Goal: Navigation & Orientation: Find specific page/section

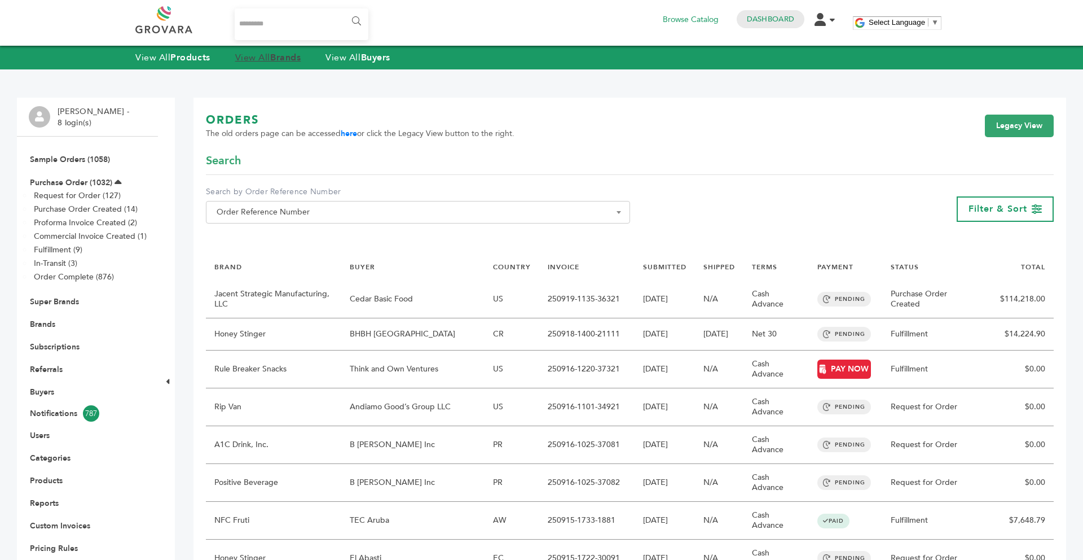
click at [289, 61] on strong "Brands" at bounding box center [285, 57] width 30 height 12
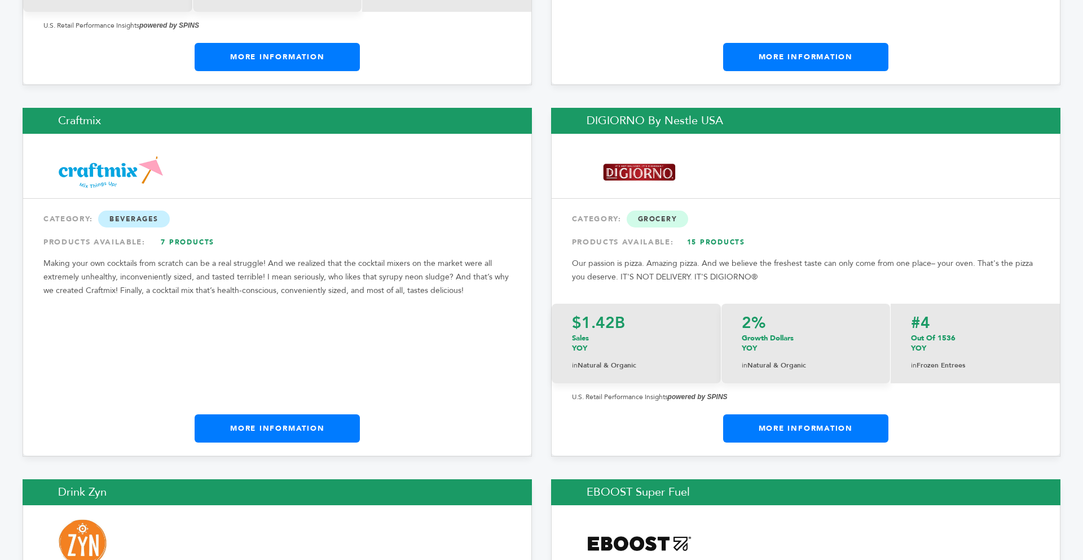
scroll to position [5258, 0]
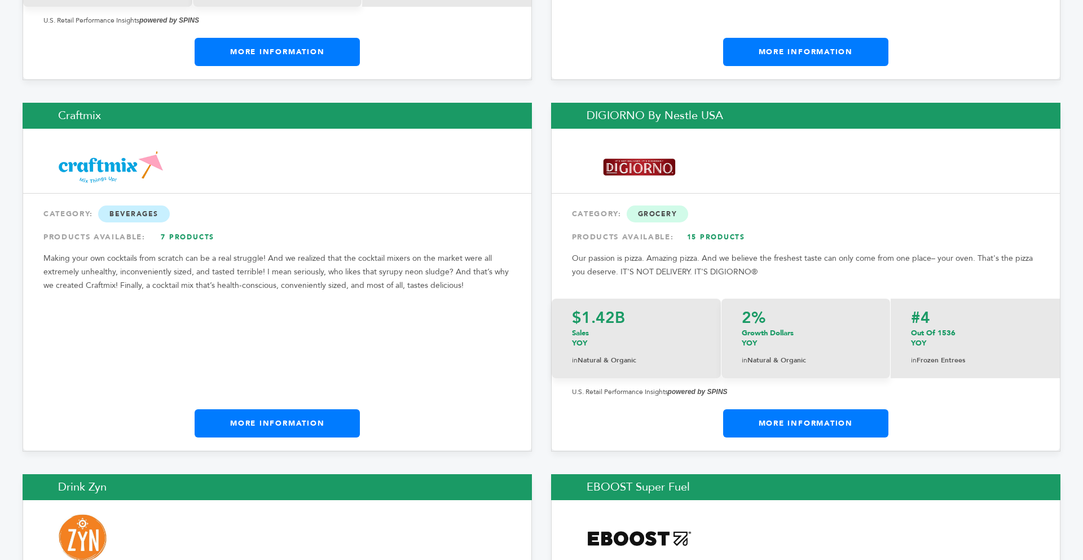
click at [304, 409] on link "More Information" at bounding box center [277, 423] width 165 height 28
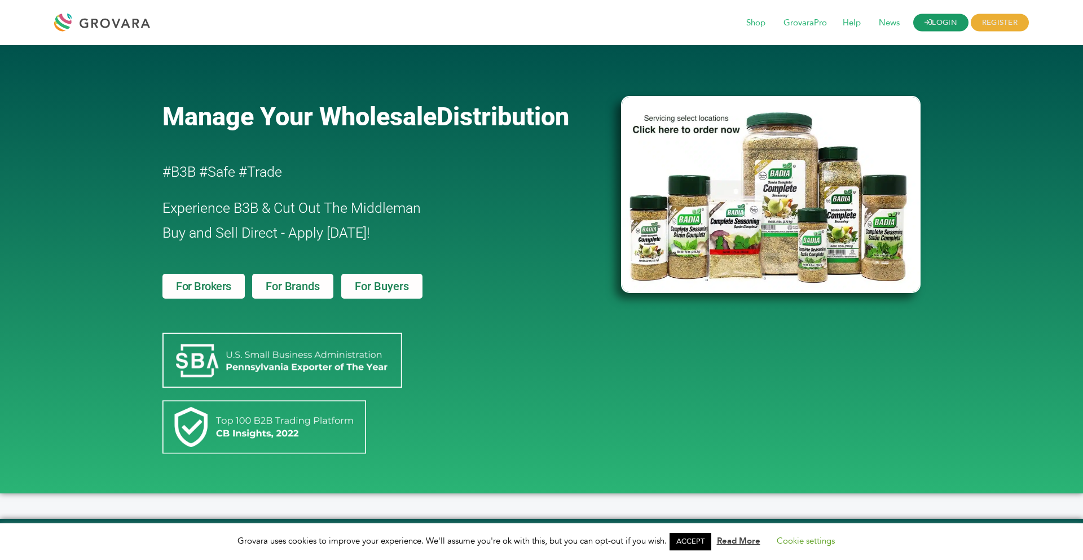
click at [928, 27] on link "LOGIN" at bounding box center [940, 22] width 55 height 17
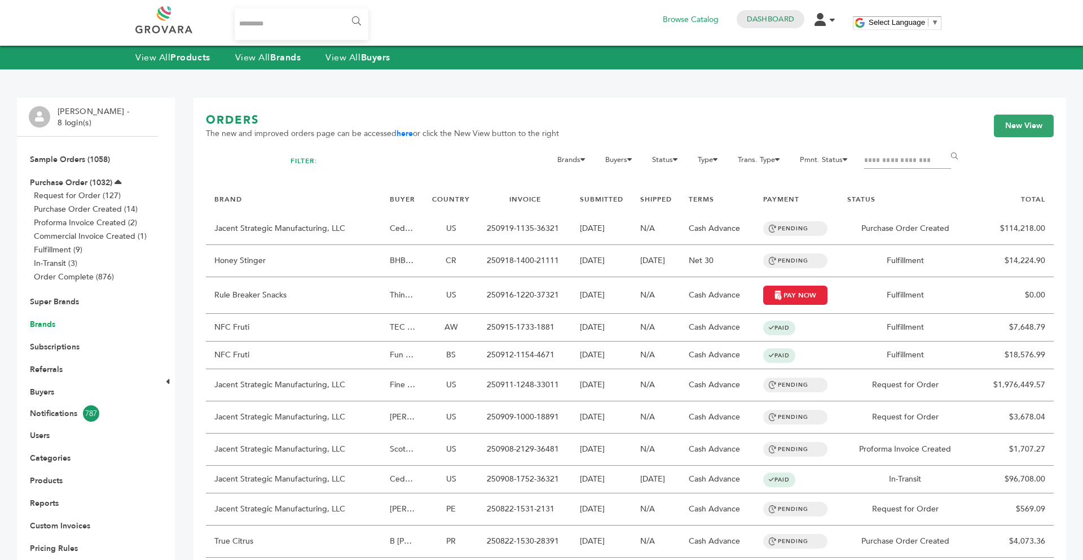
click at [49, 324] on link "Brands" at bounding box center [42, 324] width 25 height 11
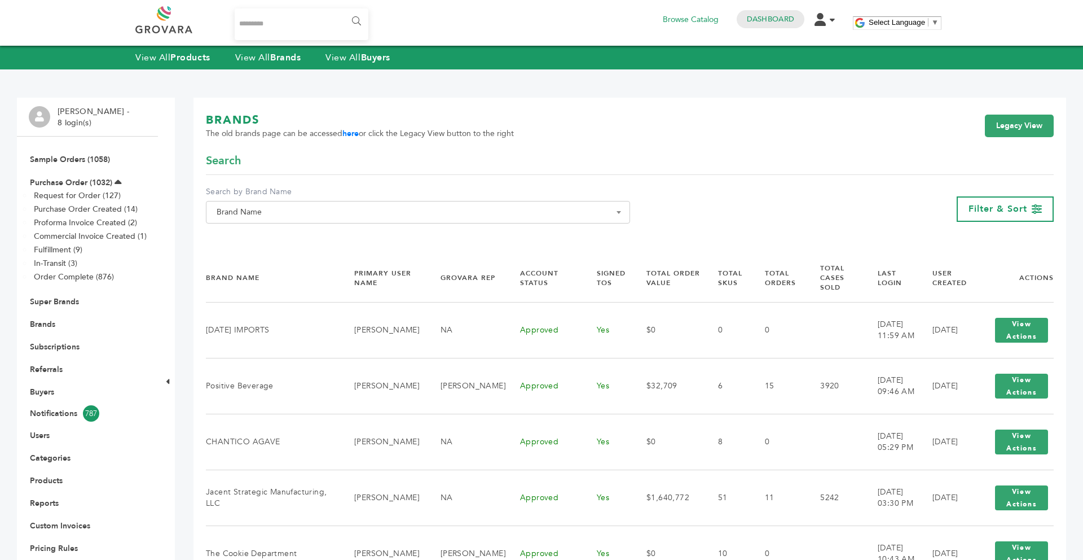
click at [314, 213] on span "Brand Name" at bounding box center [418, 212] width 412 height 16
click at [285, 234] on input "Search" at bounding box center [418, 233] width 419 height 14
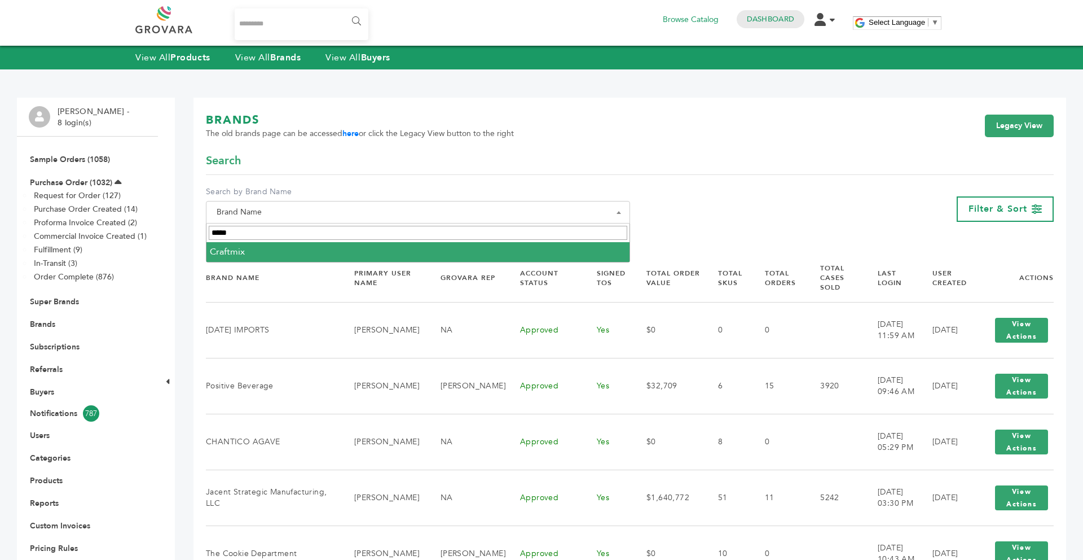
type input "*****"
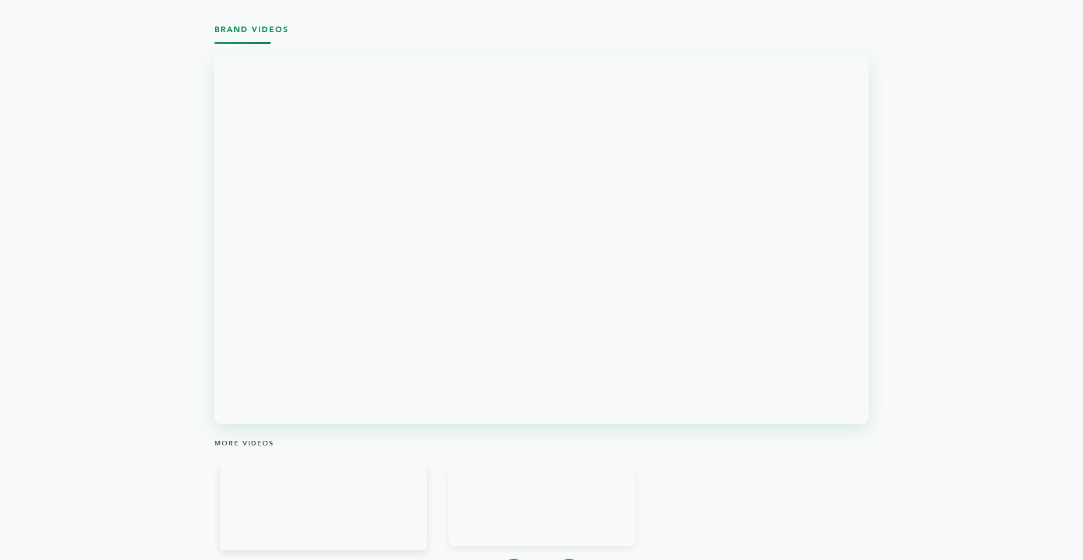
scroll to position [1196, 0]
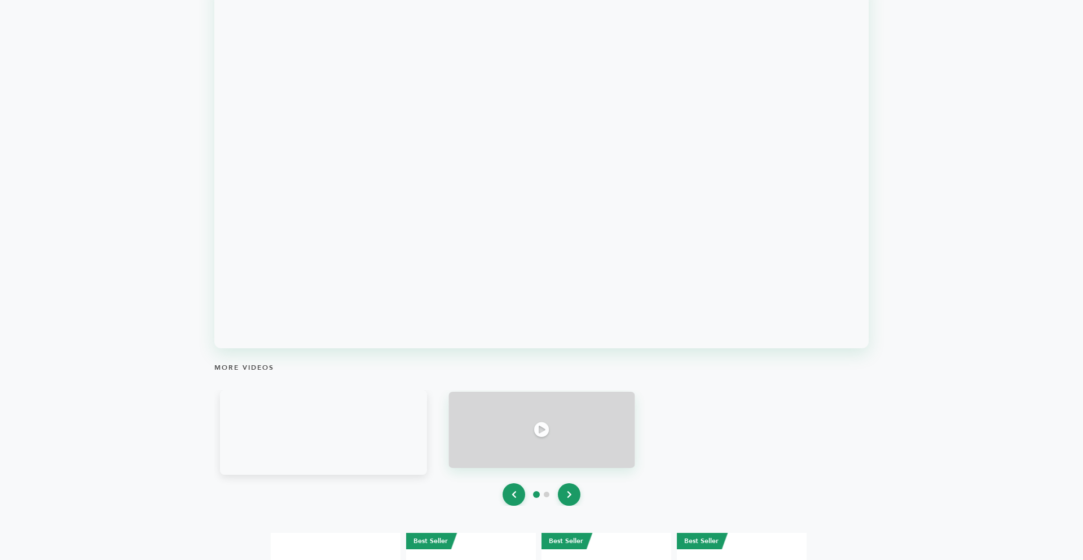
click at [486, 428] on div at bounding box center [541, 429] width 186 height 76
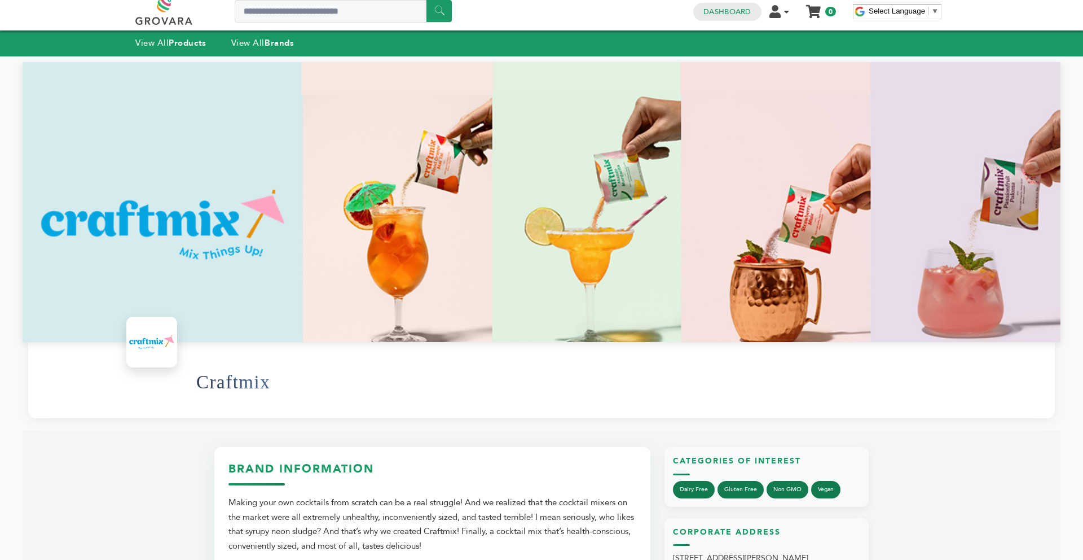
scroll to position [0, 0]
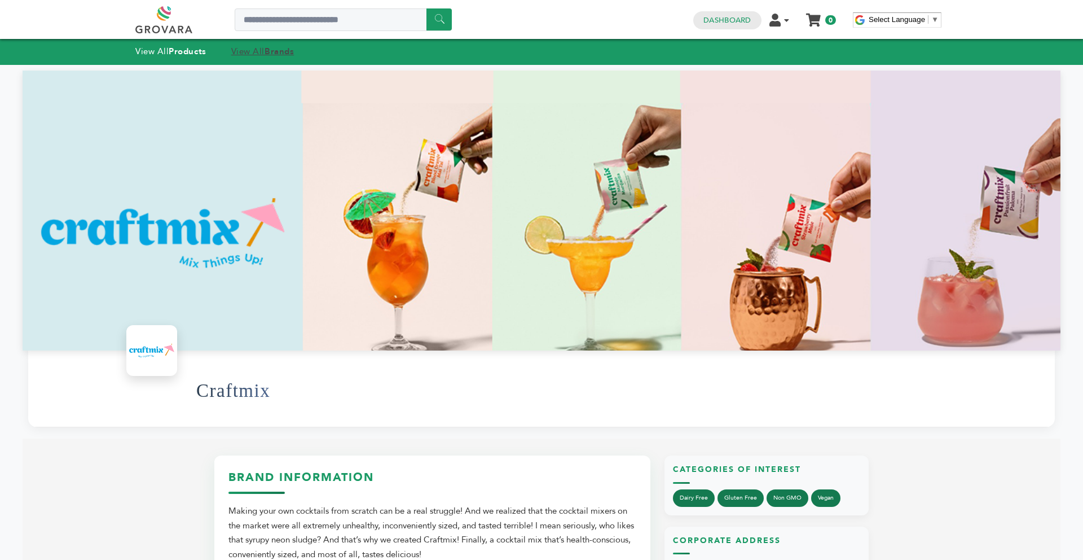
click at [250, 51] on link "View All Brands" at bounding box center [262, 51] width 63 height 11
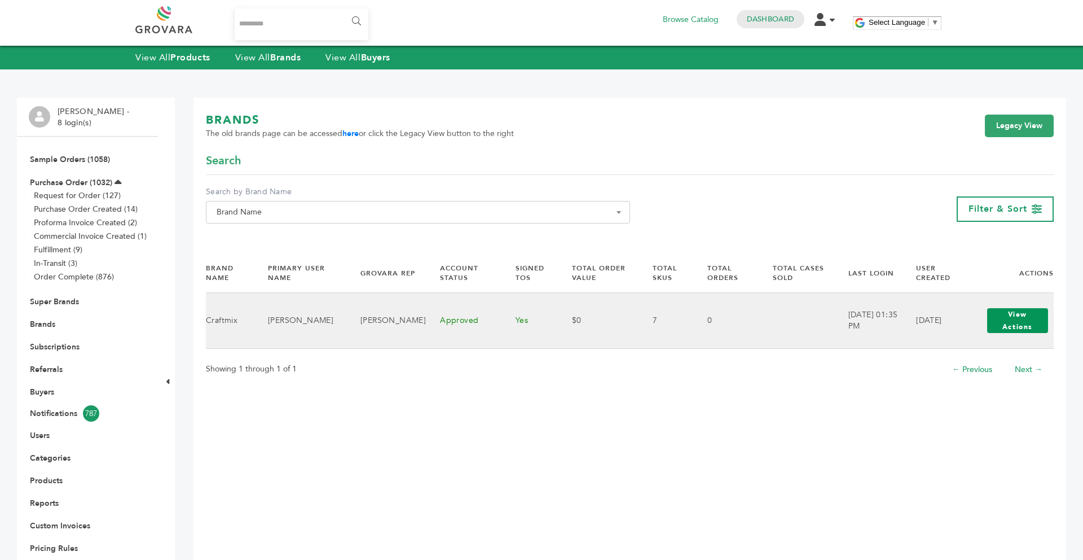
click at [991, 318] on button "View Actions" at bounding box center [1017, 320] width 61 height 25
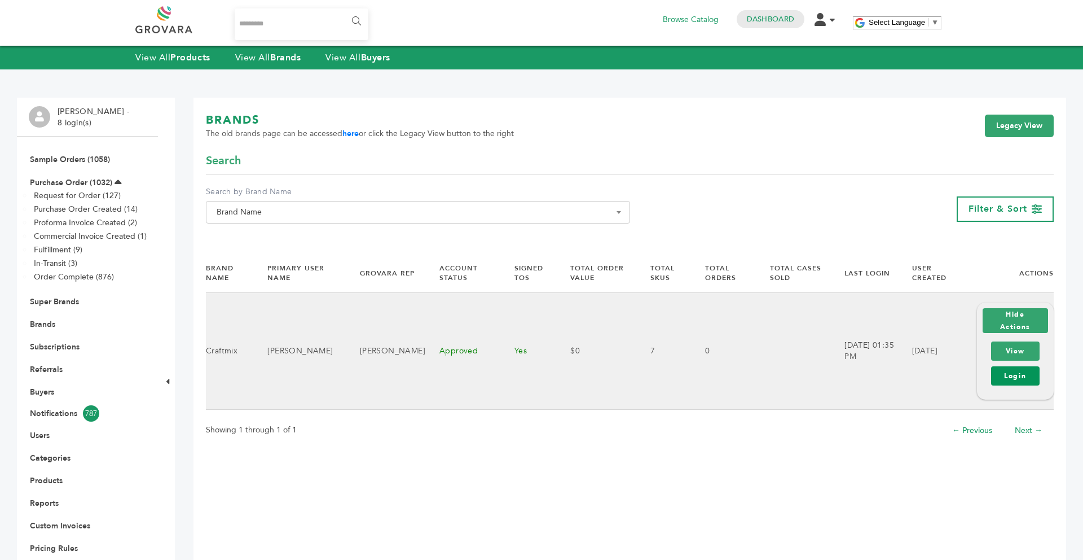
click at [1011, 377] on link "Login" at bounding box center [1015, 375] width 49 height 19
